Goal: Task Accomplishment & Management: Complete application form

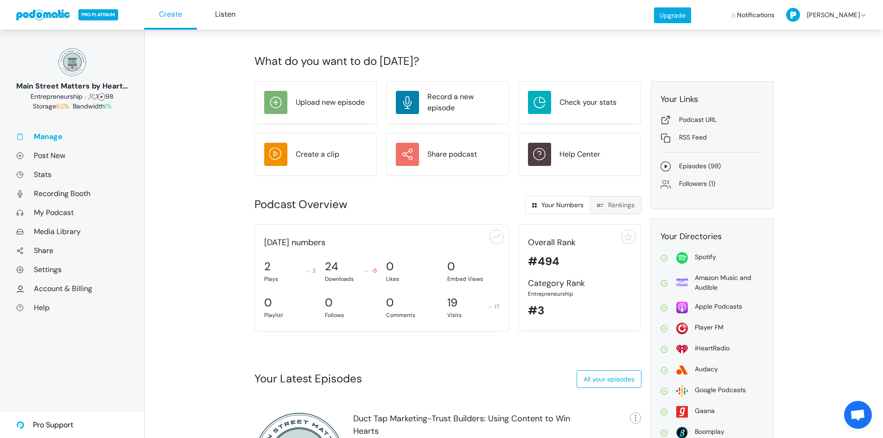
scroll to position [12, 0]
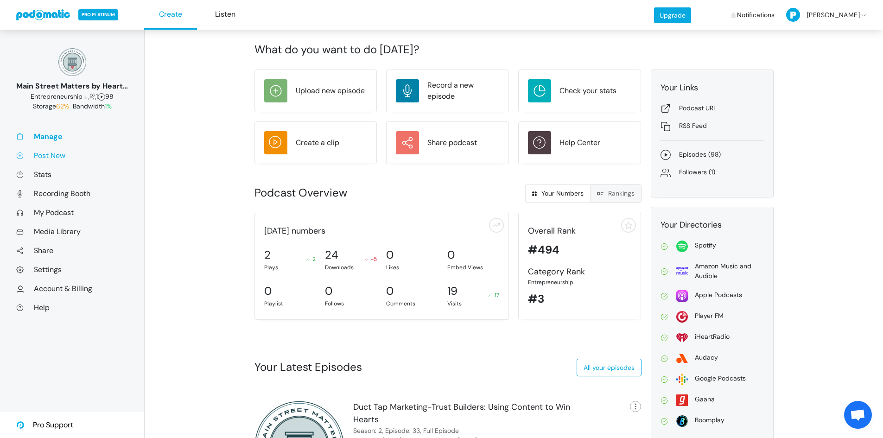
click at [46, 156] on link "Post New" at bounding box center [72, 156] width 112 height 10
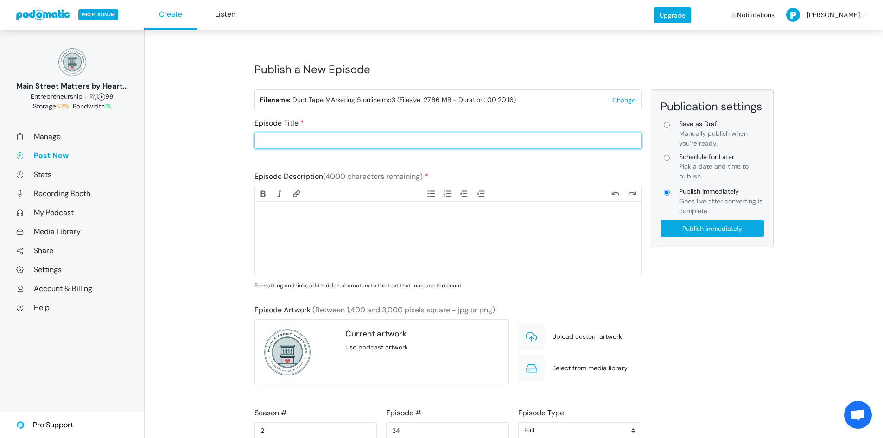
click at [374, 146] on input "Episode Title" at bounding box center [448, 141] width 387 height 16
type input "Duct Tape Marketing- Your Digital Storefront: Building a Total Online Presence"
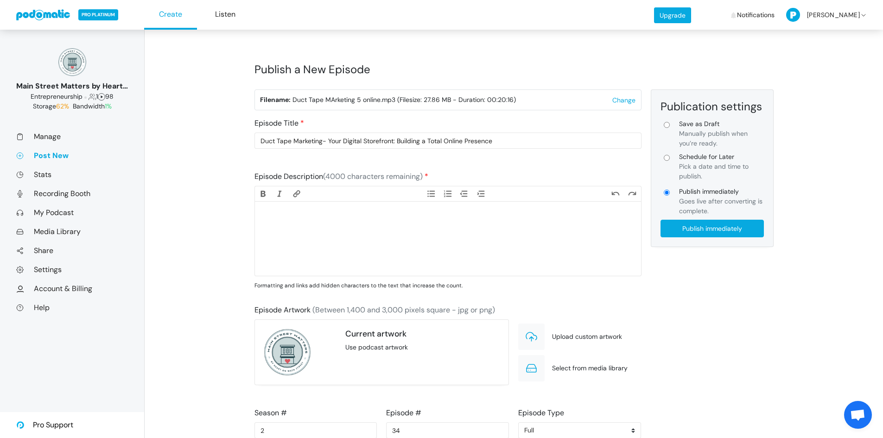
click at [287, 227] on trix-editor at bounding box center [448, 239] width 386 height 74
paste trix-editor "<div>For most customers, the first impression of your retail store doesn’t happ…"
type trix-editor "<div>For most customers, the first impression of your retail store doesn’t happ…"
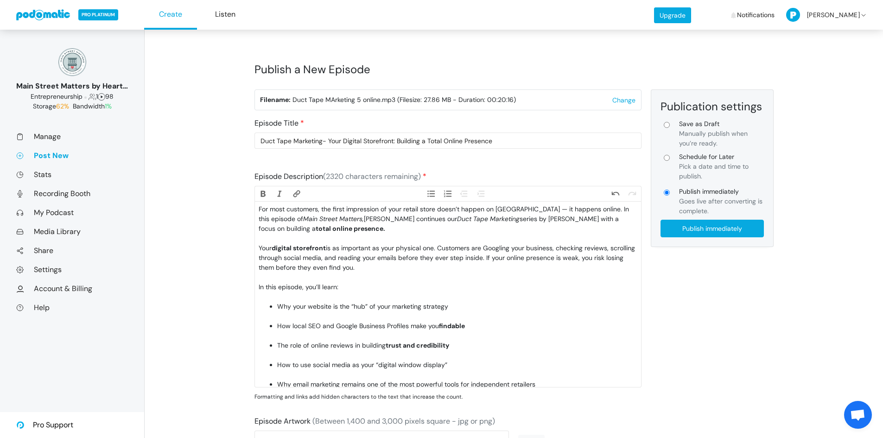
click at [666, 159] on input "Schedule for Later Pick a date and time to publish." at bounding box center [667, 158] width 6 height 6
radio input "true"
type input "Schedule for Later"
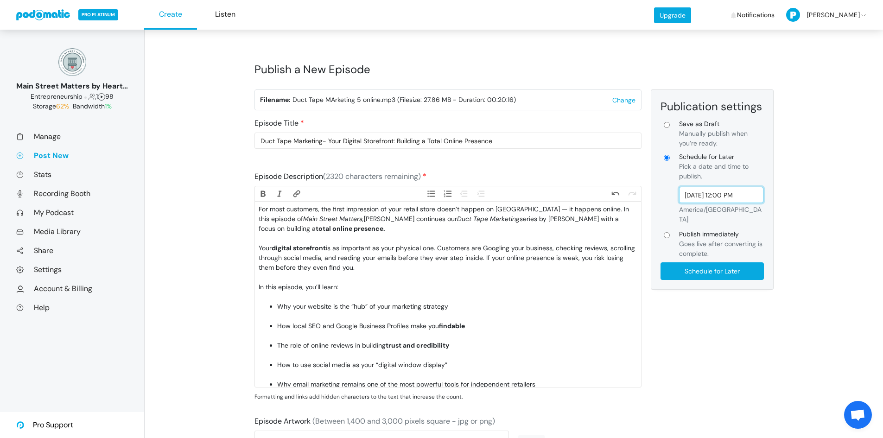
click at [714, 197] on input "Sep 5, 2025 12:00 PM" at bounding box center [721, 195] width 85 height 16
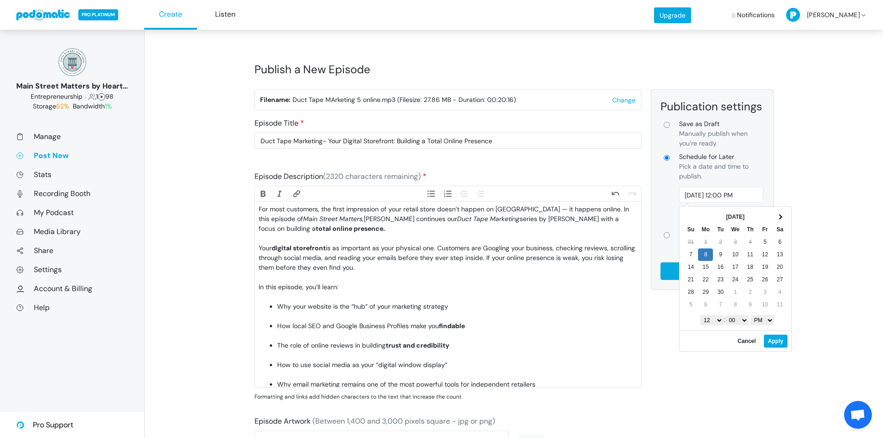
click at [716, 320] on select "1 2 3 4 5 6 7 8 9 10 11 12" at bounding box center [711, 320] width 23 height 10
click at [772, 321] on select "AM PM" at bounding box center [762, 320] width 23 height 10
click at [771, 341] on button "Apply" at bounding box center [776, 341] width 24 height 13
type input "Sep 8, 2025 7:00 AM"
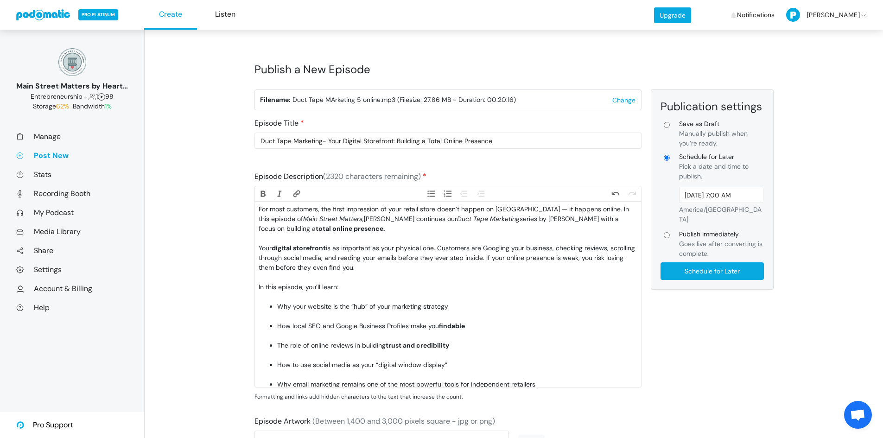
click at [318, 238] on div "For most customers, the first impression of your retail store doesn’t happen on…" at bounding box center [448, 223] width 378 height 39
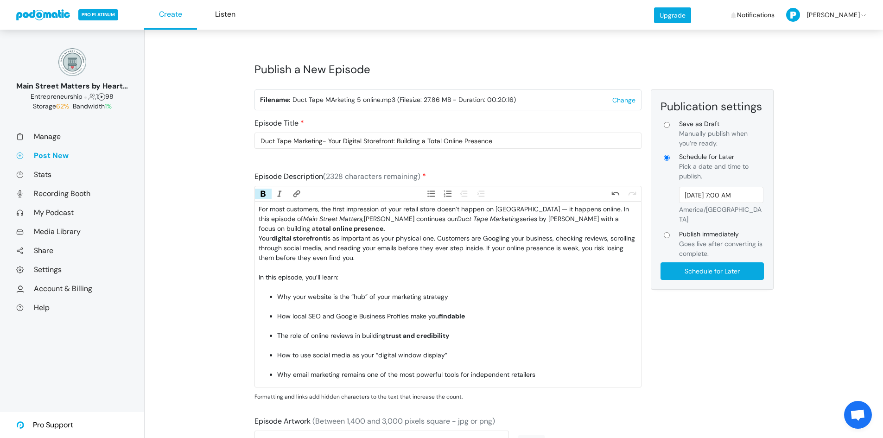
click at [313, 266] on div "Your digital storefront is as important as your physical one. Customers are Goo…" at bounding box center [448, 253] width 378 height 39
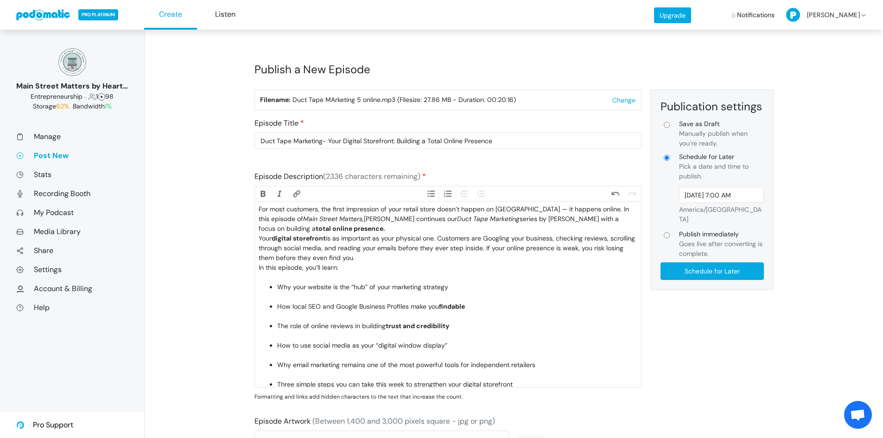
click at [312, 280] on div "In this episode, you’ll learn:" at bounding box center [448, 272] width 378 height 19
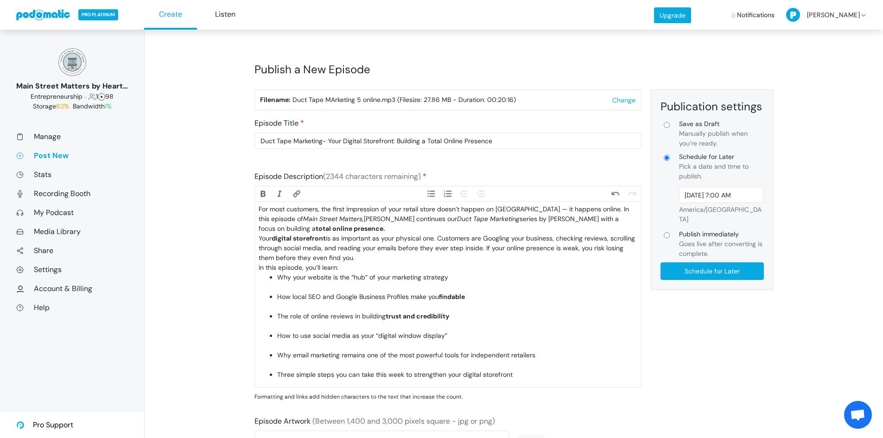
click at [313, 285] on li "Why your website is the “hub” of your marketing strategy" at bounding box center [457, 282] width 360 height 19
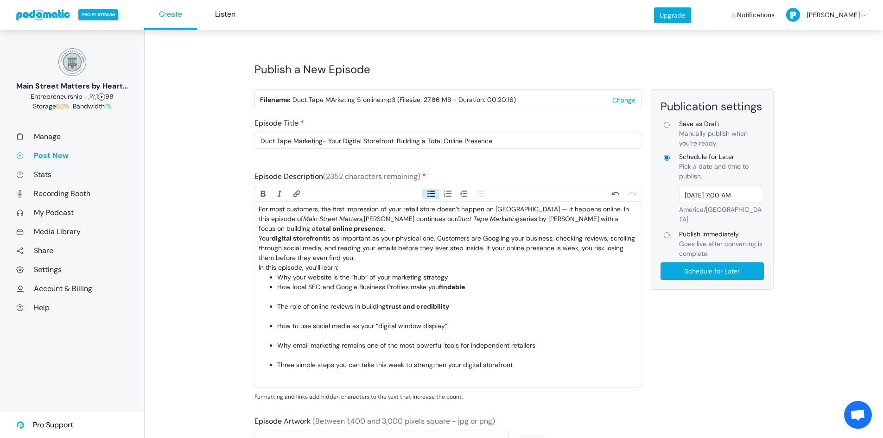
click at [315, 300] on li "How local SEO and Google Business Profiles make you findable" at bounding box center [457, 291] width 360 height 19
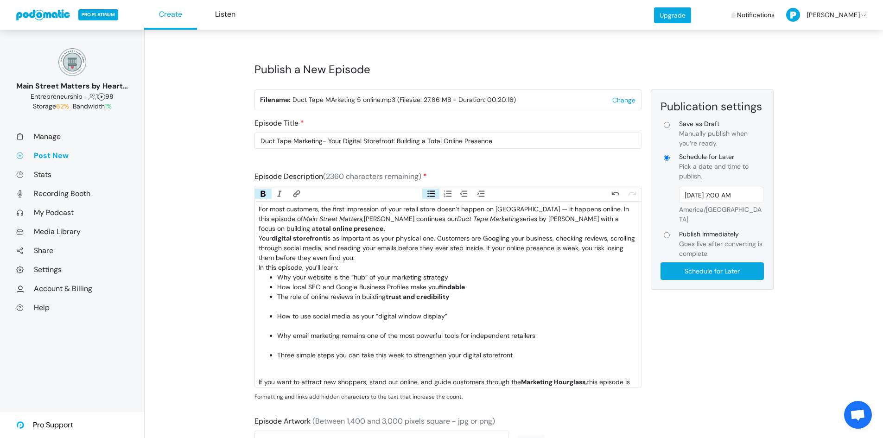
click at [316, 305] on li "The role of online reviews in building trust and credibility" at bounding box center [457, 301] width 360 height 19
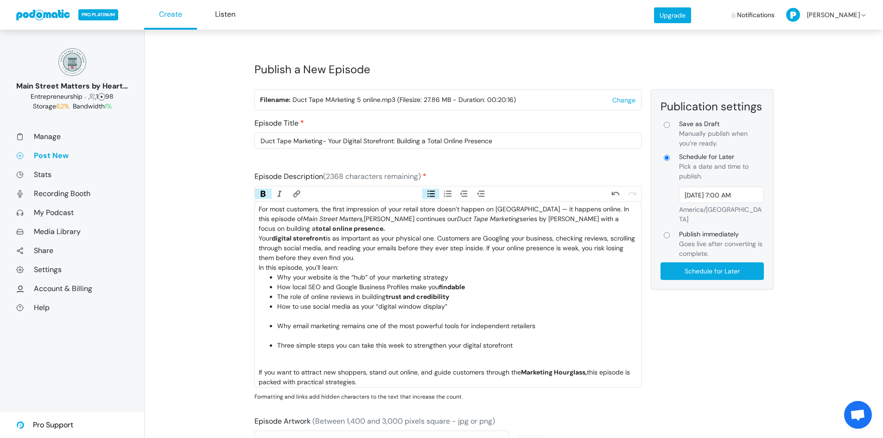
click at [316, 317] on li "How to use social media as your “digital window display”" at bounding box center [457, 311] width 360 height 19
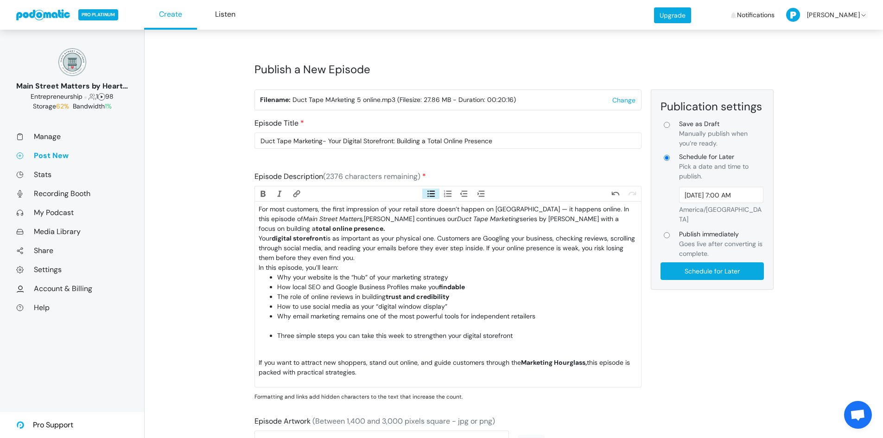
click at [316, 325] on li "Why email marketing remains one of the most powerful tools for independent reta…" at bounding box center [457, 321] width 360 height 19
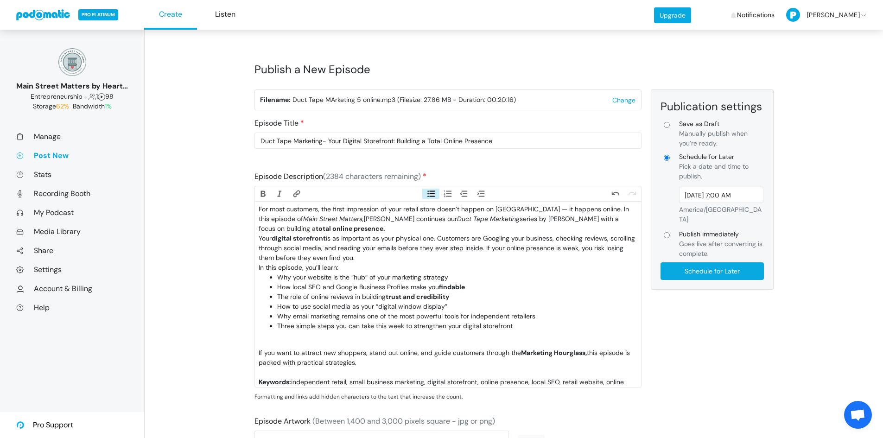
click at [318, 337] on li "Three simple steps you can take this week to strengthen your digital storefront" at bounding box center [457, 330] width 360 height 19
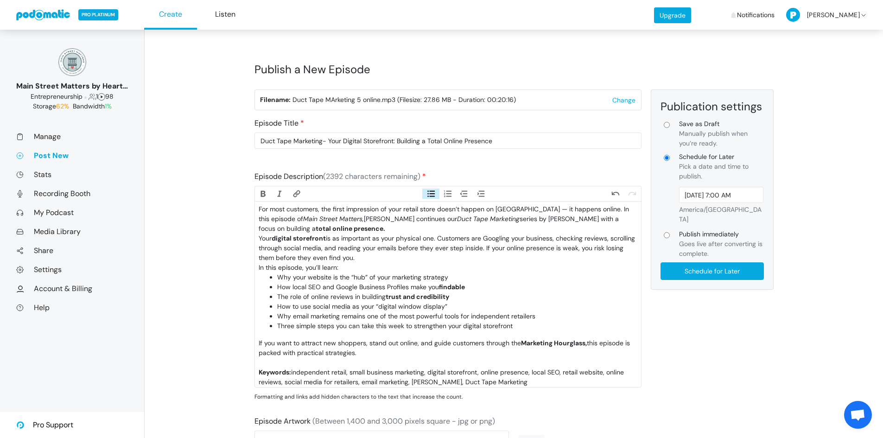
click at [327, 366] on div "If you want to attract new shoppers, stand out online, and guide customers thro…" at bounding box center [448, 352] width 378 height 29
type trix-editor "<div>For most customers, the first impression of your retail store doesn’t happ…"
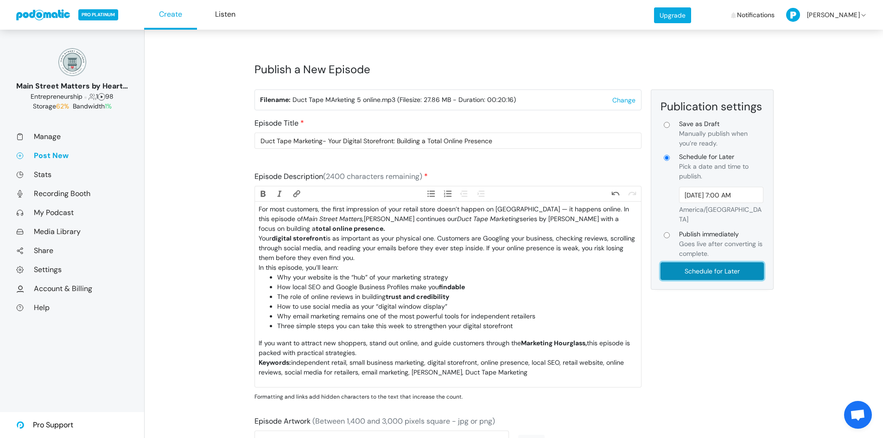
click at [720, 264] on input "Schedule for Later" at bounding box center [712, 271] width 103 height 18
type input "Schedule for Later"
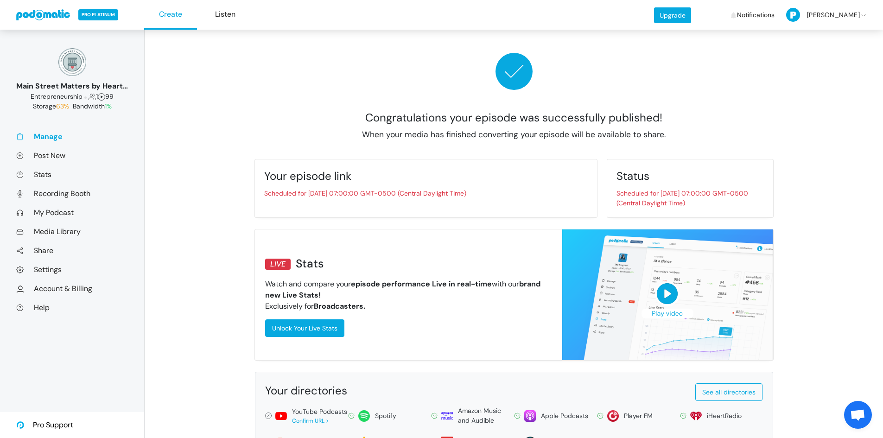
click at [40, 14] on link at bounding box center [43, 14] width 55 height 11
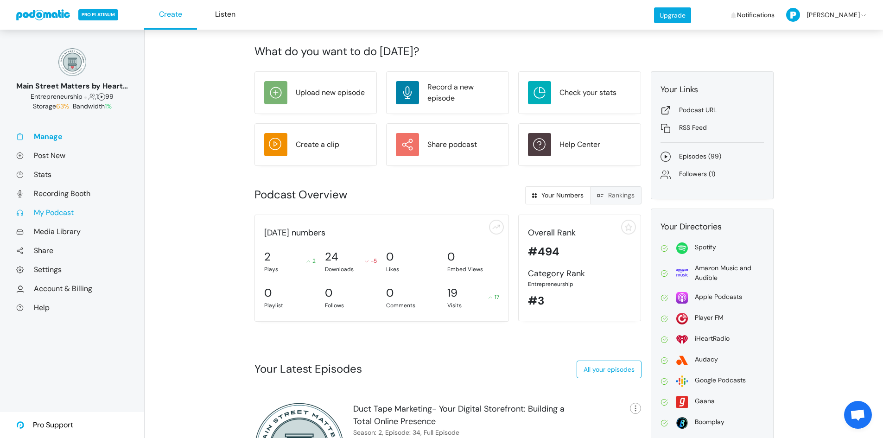
scroll to position [12, 0]
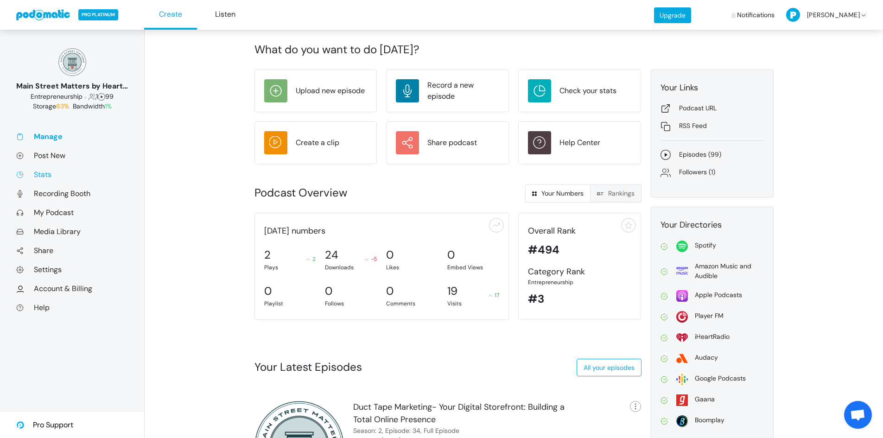
click at [48, 173] on link "Stats" at bounding box center [72, 175] width 112 height 10
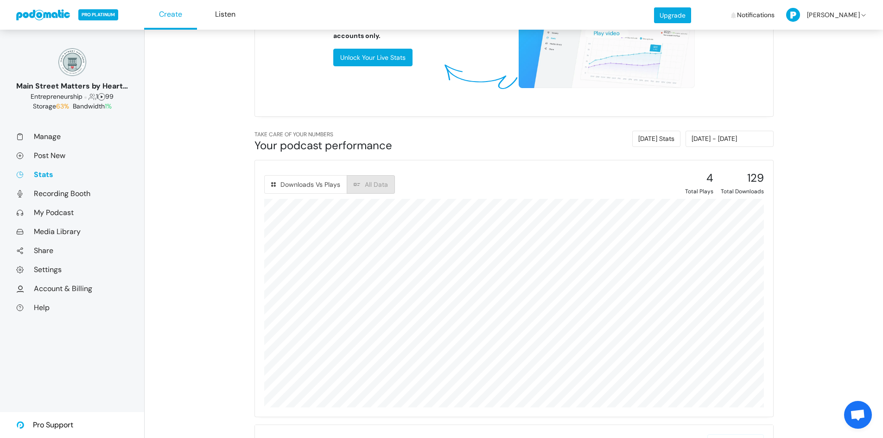
scroll to position [174, 254]
click at [714, 143] on input "[DATE] - [DATE]" at bounding box center [730, 139] width 88 height 16
click at [745, 228] on li "Custom Range" at bounding box center [740, 230] width 65 height 14
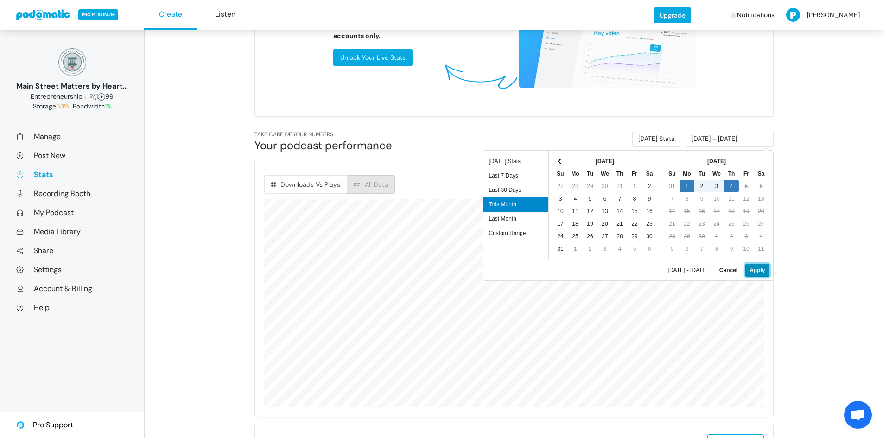
click at [758, 268] on button "Apply" at bounding box center [757, 270] width 24 height 13
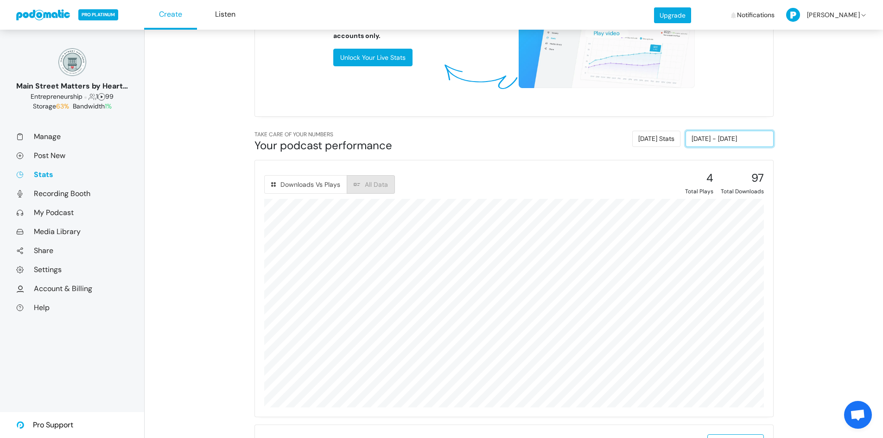
click at [726, 143] on input "[DATE] - [DATE]" at bounding box center [730, 139] width 88 height 16
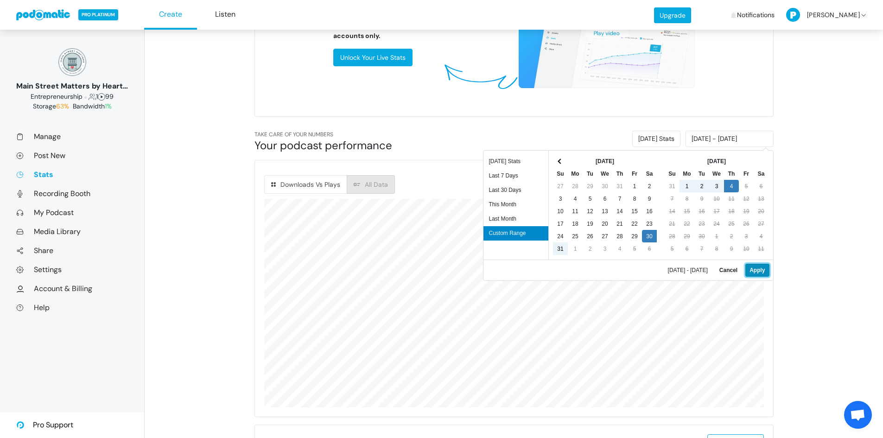
click at [763, 273] on button "Apply" at bounding box center [757, 270] width 24 height 13
type input "[DATE] - [DATE]"
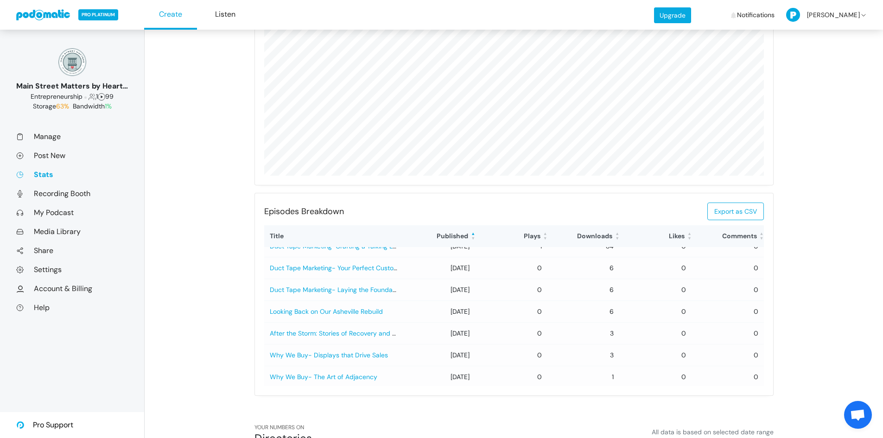
scroll to position [0, 0]
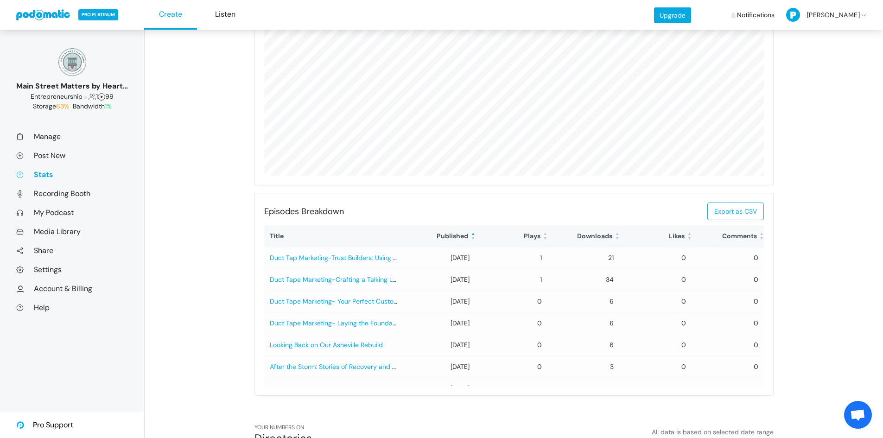
click at [39, 19] on link at bounding box center [43, 14] width 55 height 11
